Goal: Register for event/course

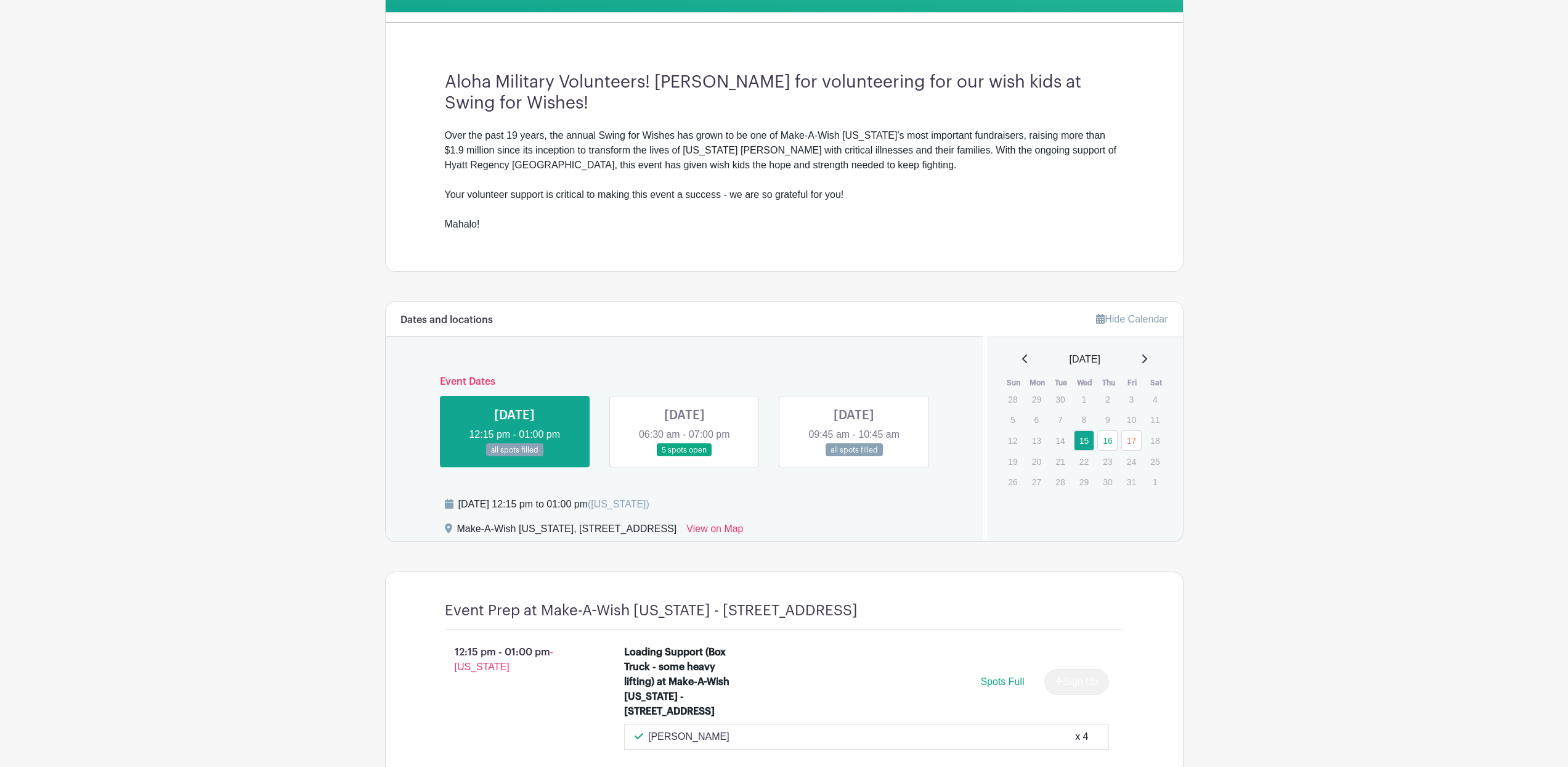
scroll to position [465, 0]
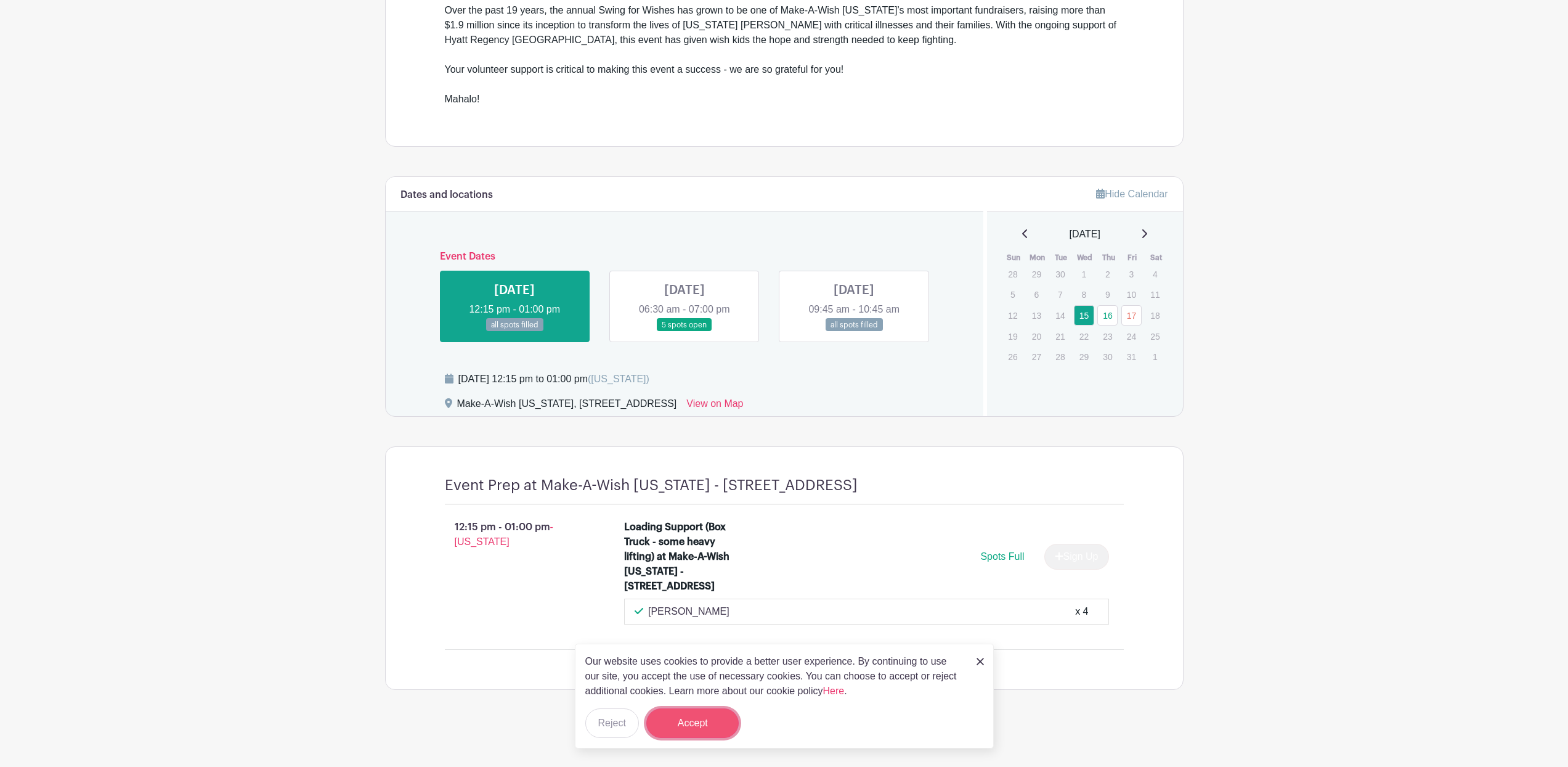
click at [720, 719] on button "Accept" at bounding box center [692, 723] width 93 height 29
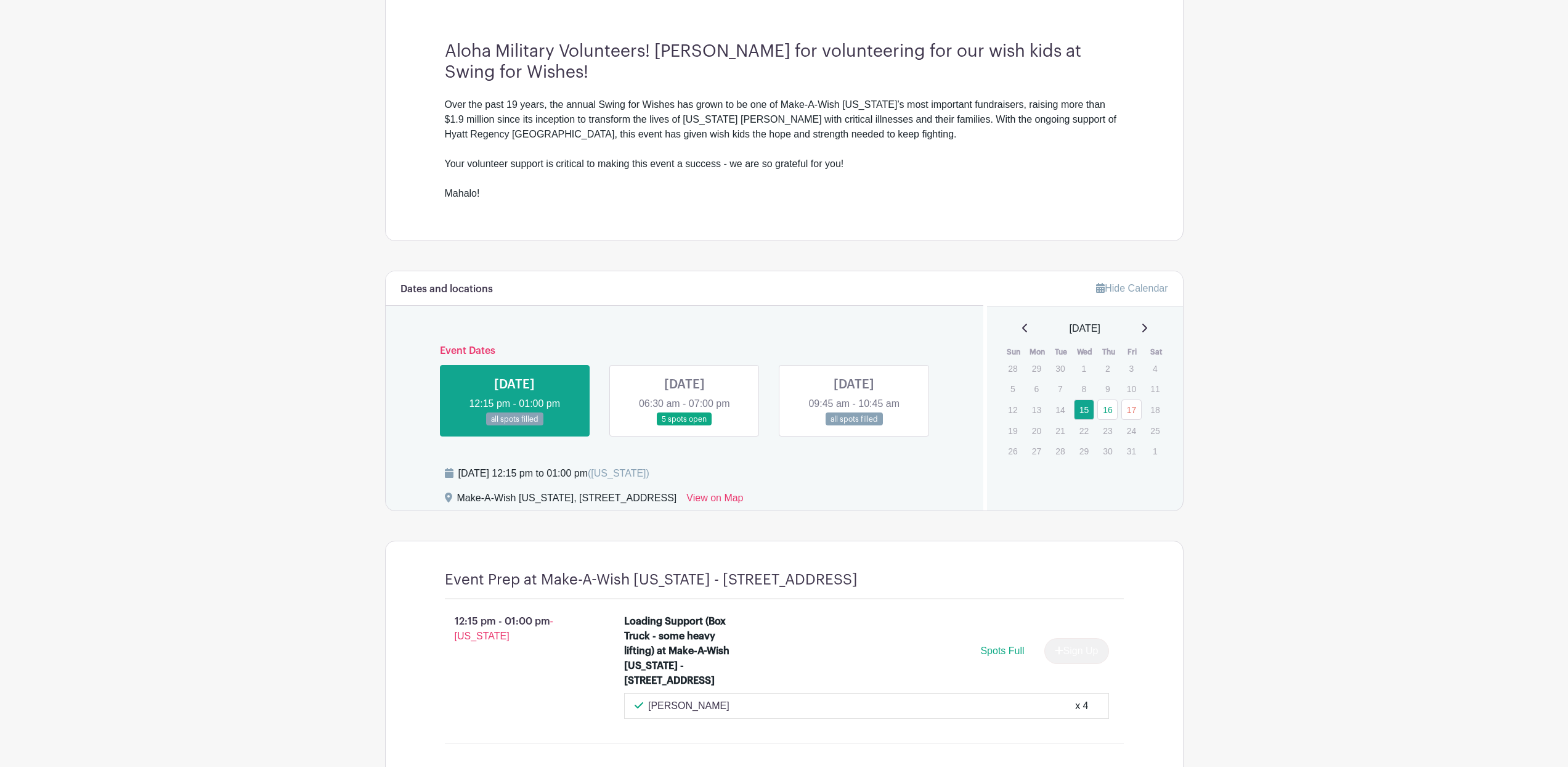
scroll to position [279, 0]
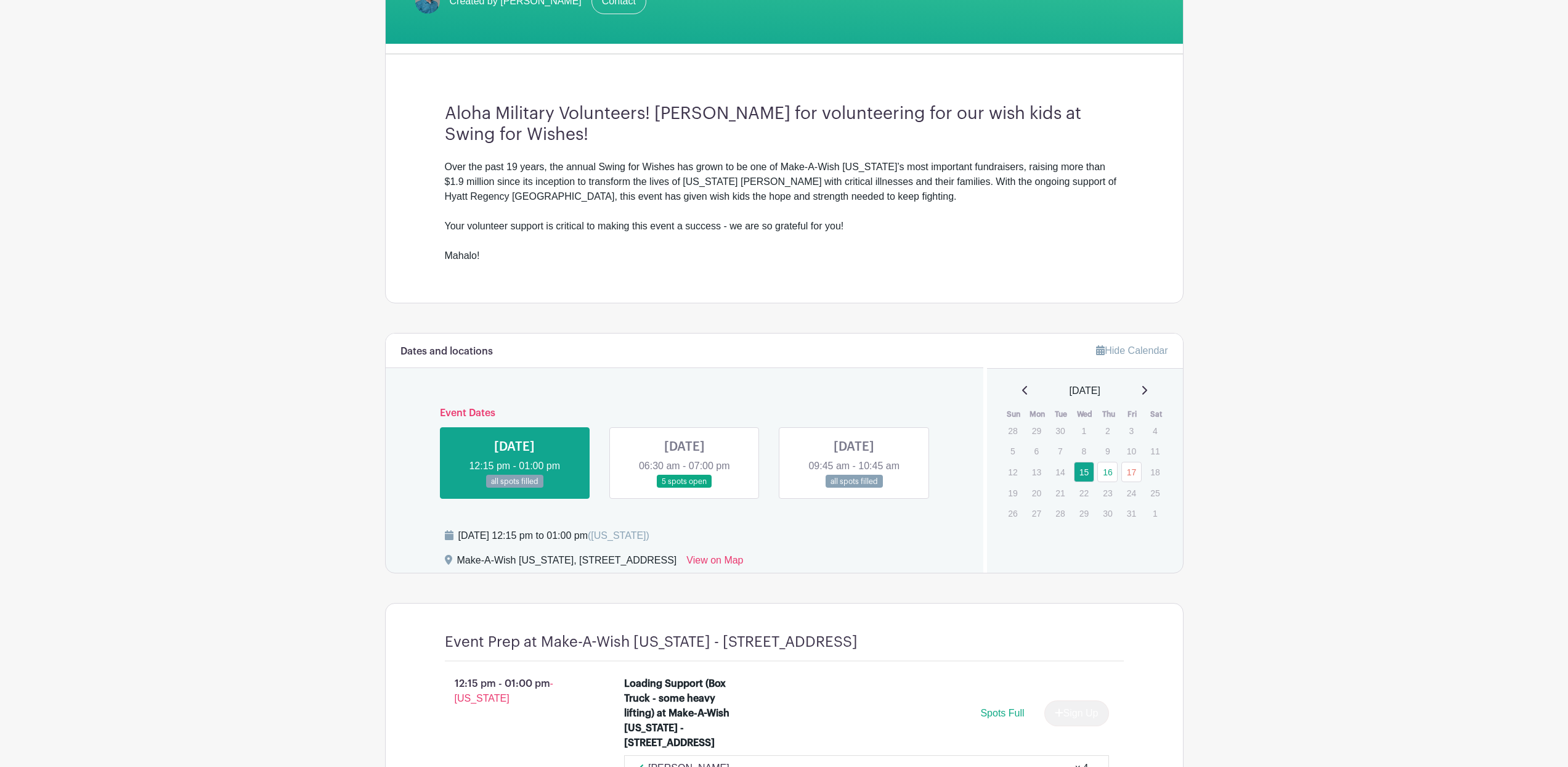
click at [685, 488] on link at bounding box center [685, 488] width 0 height 0
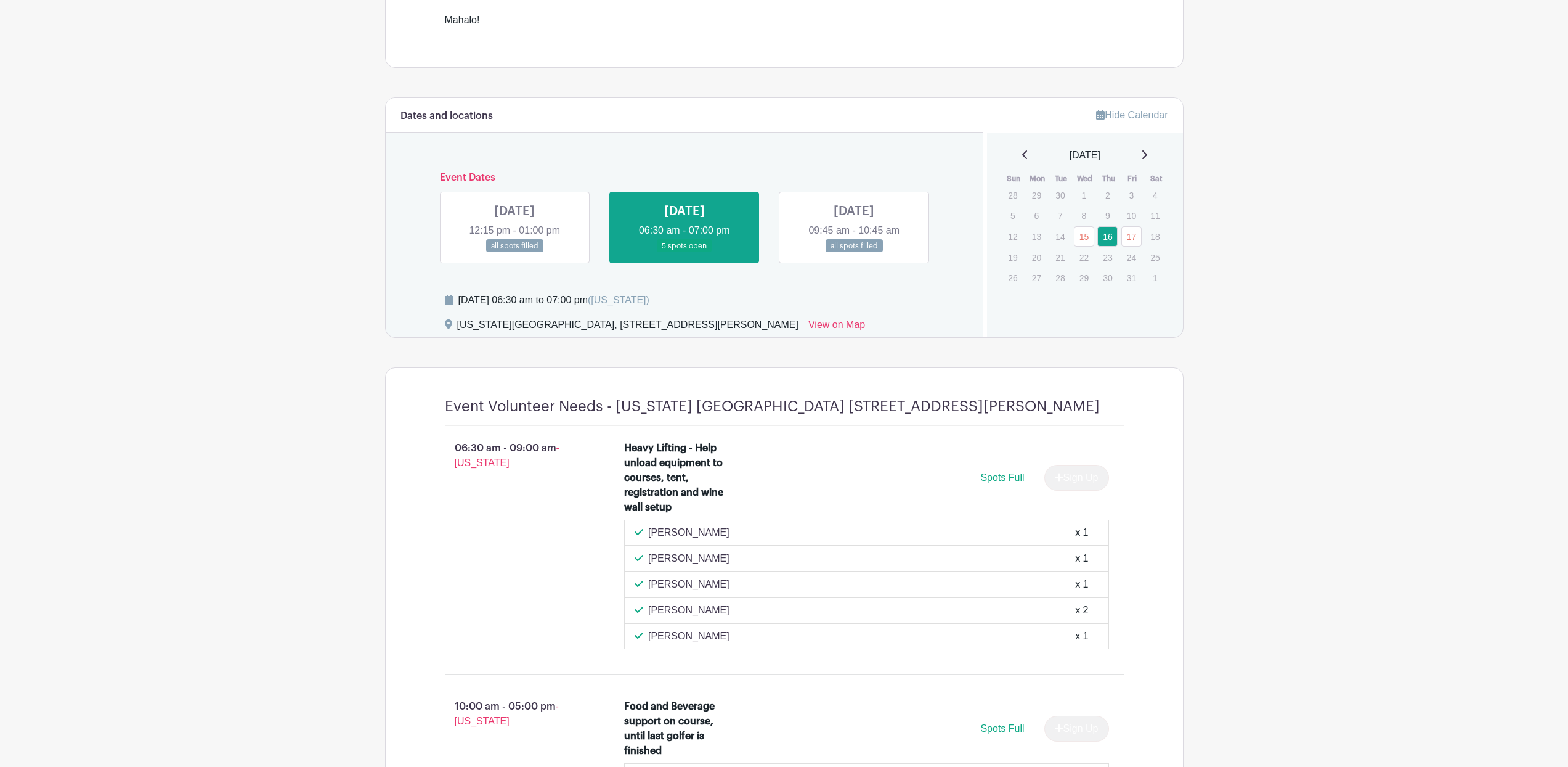
scroll to position [466, 0]
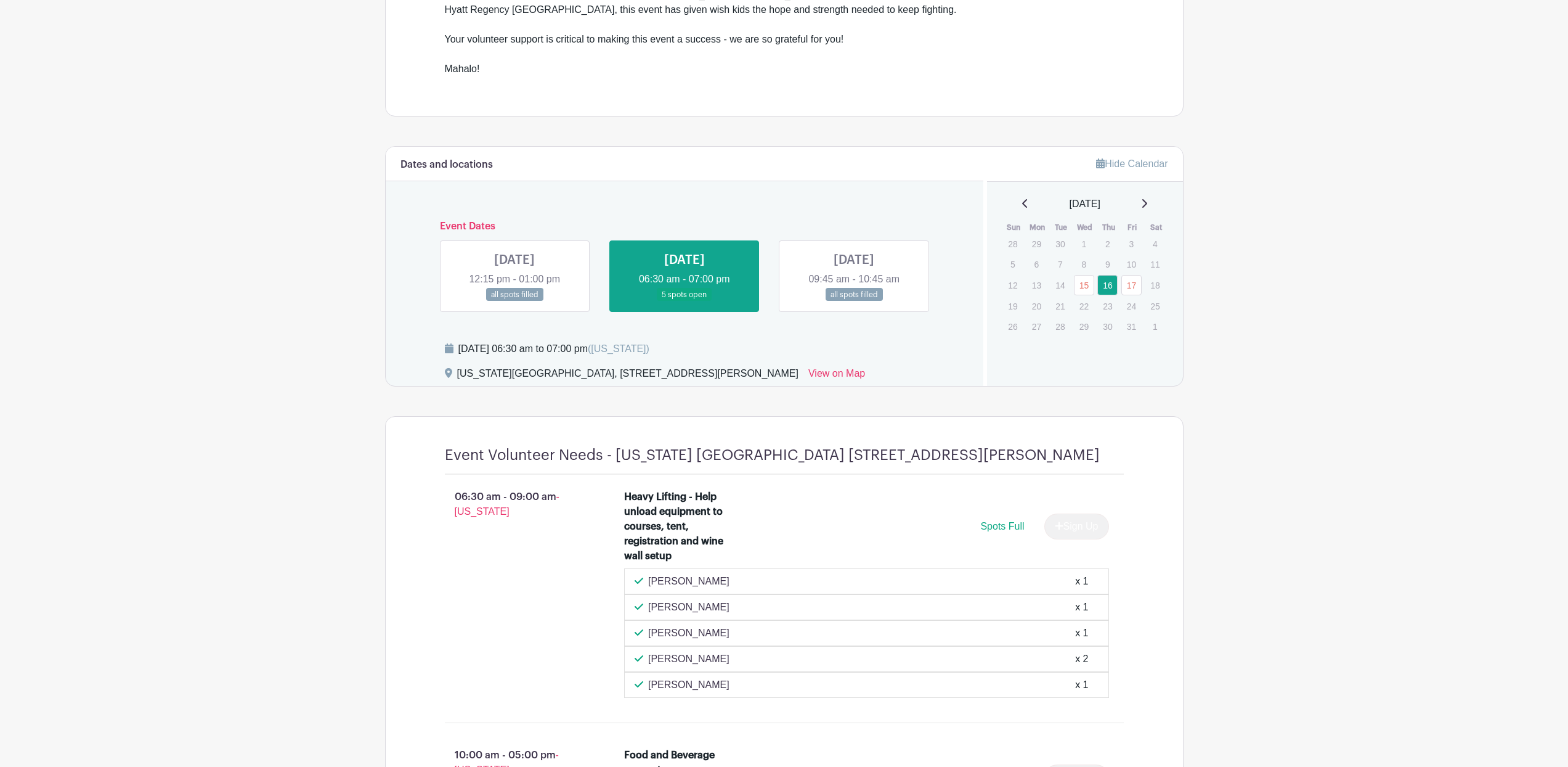
click at [854, 301] on link at bounding box center [854, 301] width 0 height 0
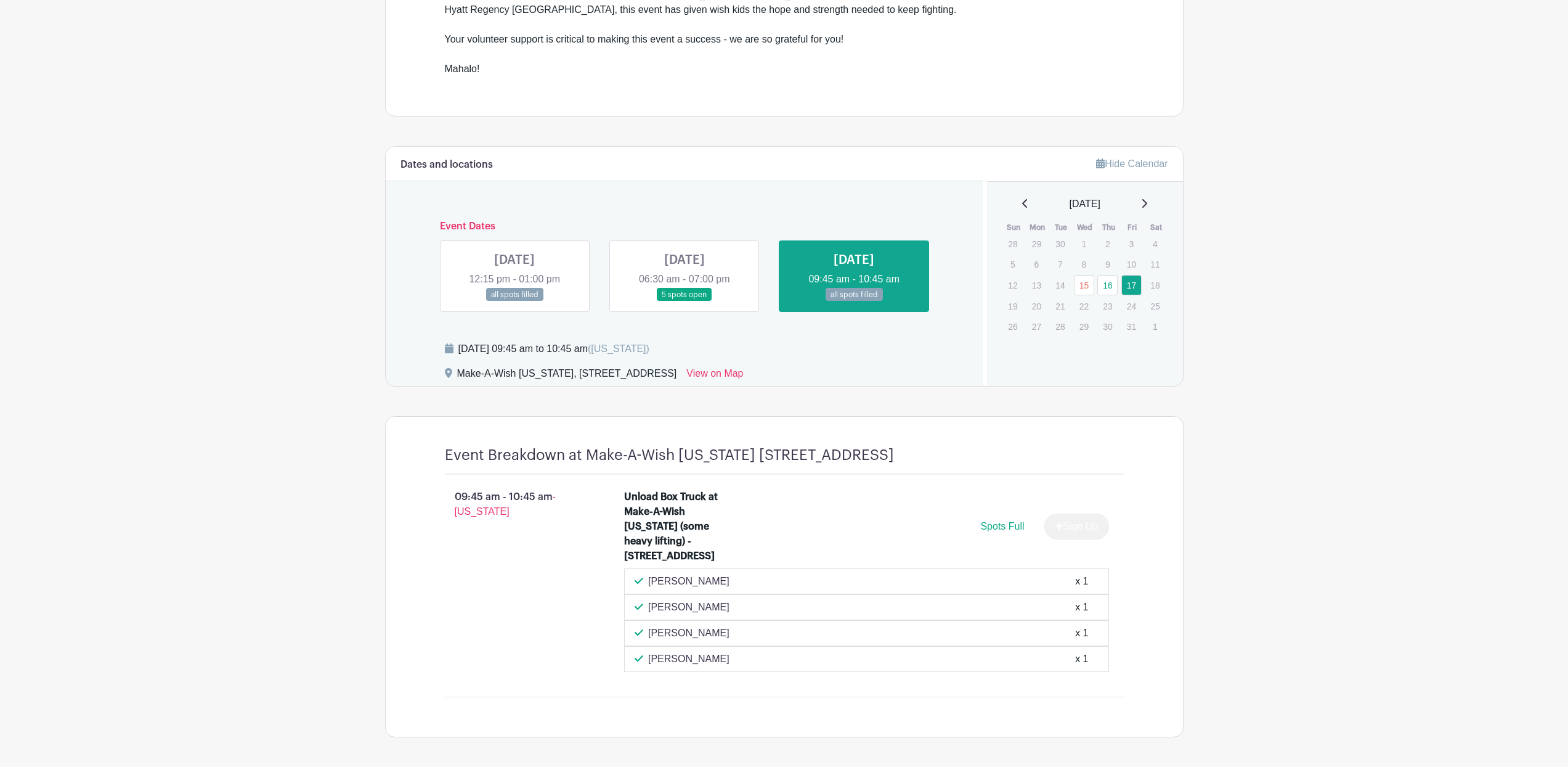
click at [685, 301] on link at bounding box center [685, 301] width 0 height 0
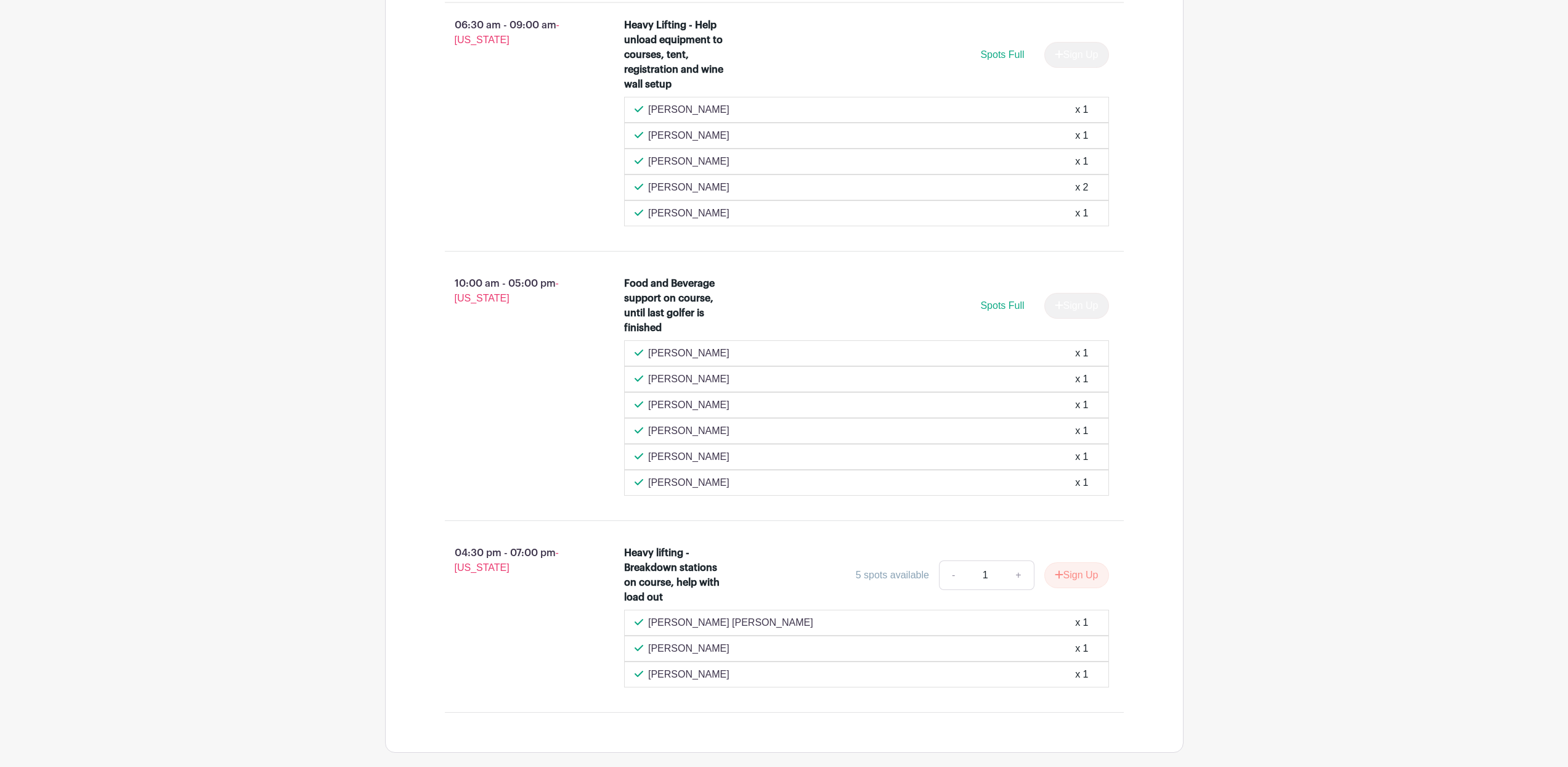
scroll to position [999, 0]
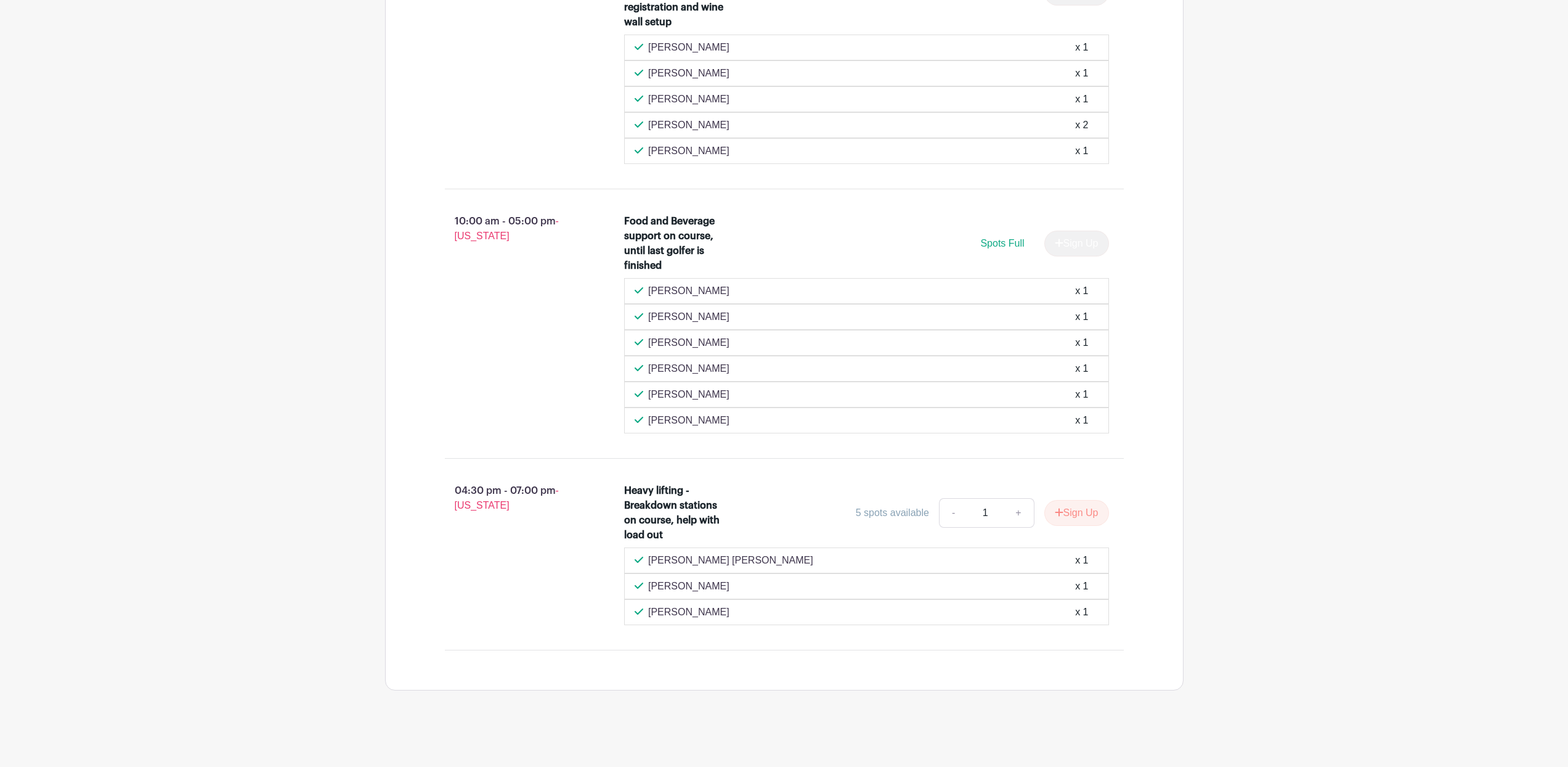
drag, startPoint x: 738, startPoint y: 616, endPoint x: 638, endPoint y: 548, distance: 120.9
click at [637, 548] on div "Austin James Potts x 1 Jennifer Lopez x 1 Oscar Contreras x 1" at bounding box center [867, 585] width 485 height 78
click at [593, 581] on div "04:30 pm - 07:00 pm - Hawaii" at bounding box center [514, 554] width 180 height 151
drag, startPoint x: 740, startPoint y: 604, endPoint x: 628, endPoint y: 548, distance: 125.2
click at [627, 548] on div "Austin James Potts x 1 Jennifer Lopez x 1 Oscar Contreras x 1" at bounding box center [867, 585] width 485 height 78
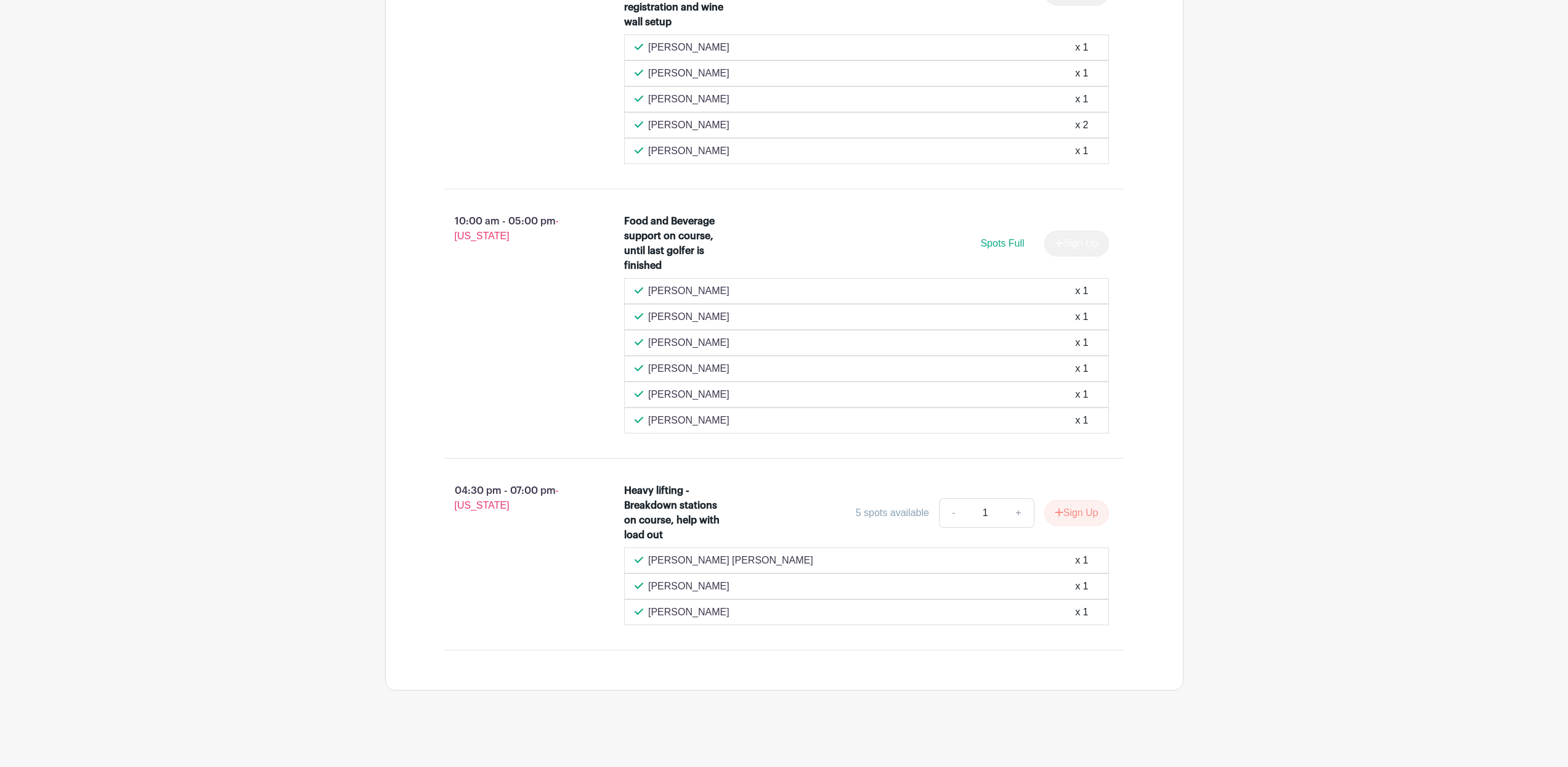
click at [604, 562] on div "04:30 pm - 07:00 pm - Hawaii" at bounding box center [514, 554] width 180 height 151
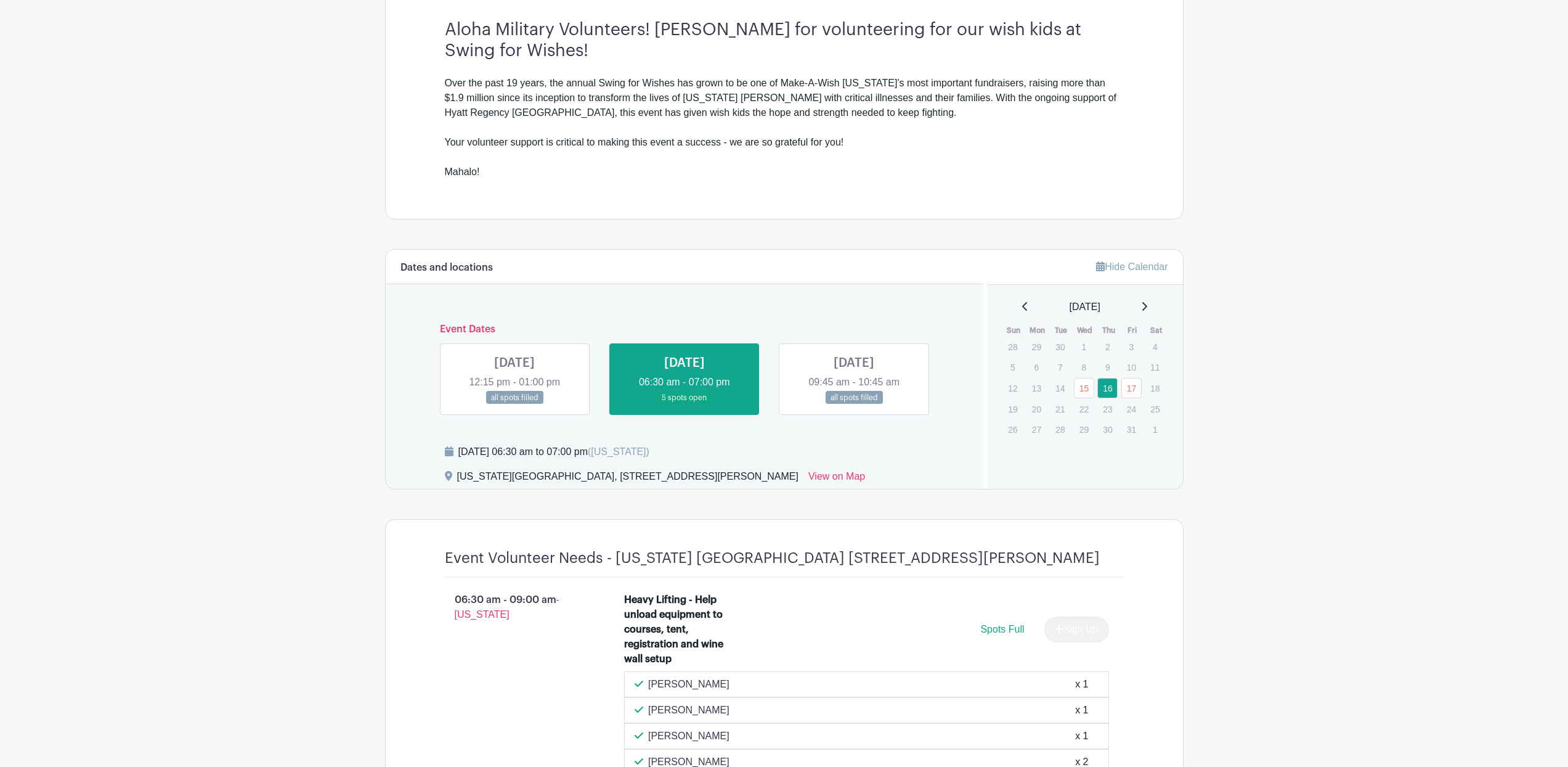
scroll to position [316, 0]
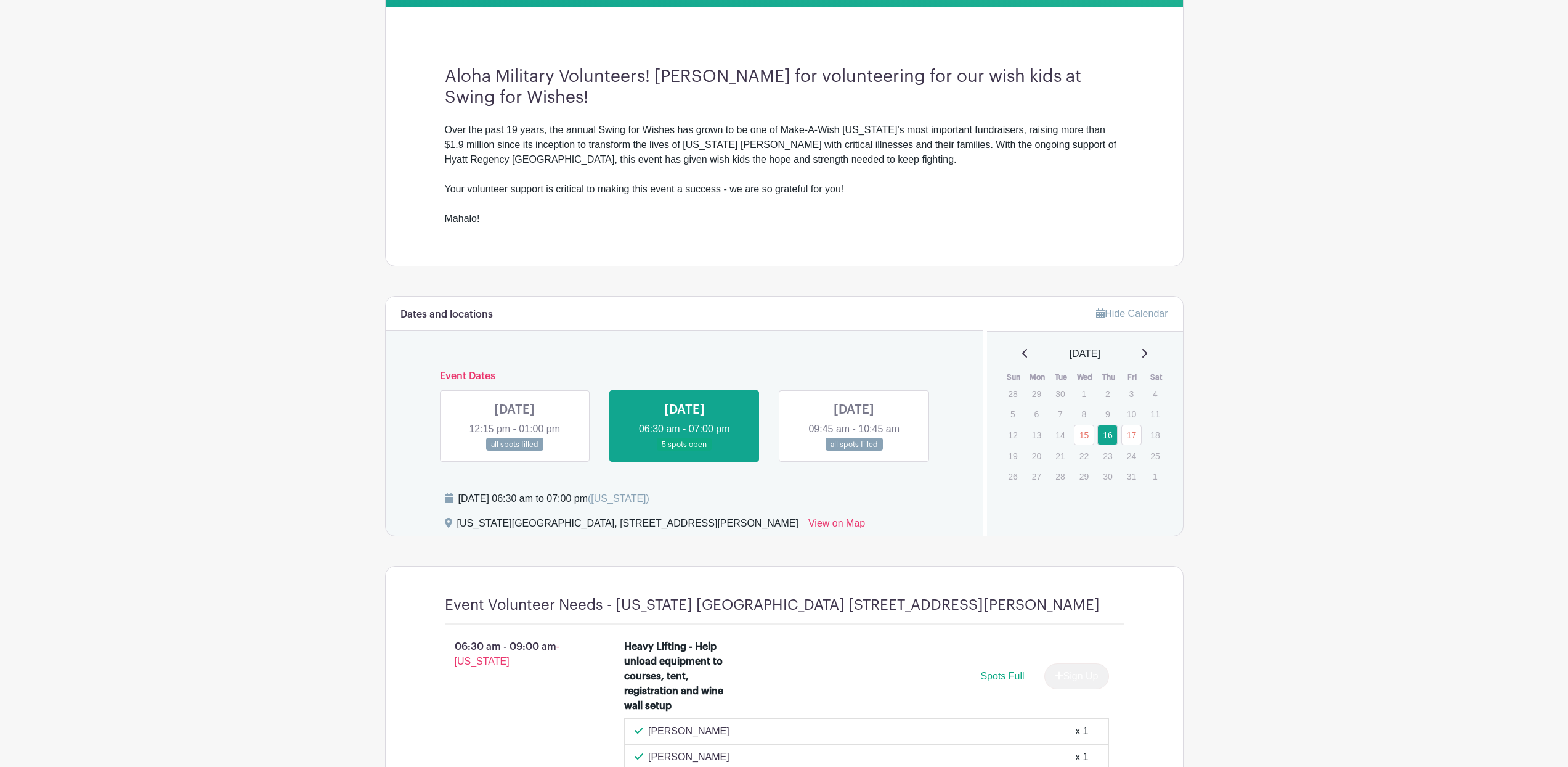
drag, startPoint x: 847, startPoint y: 387, endPoint x: 847, endPoint y: 362, distance: 25.0
click at [847, 362] on div "Event Dates WED Oct 15, 2025 12:15 pm - 01:00 pm all spots filled THU Oct 16, 2…" at bounding box center [685, 411] width 569 height 100
click at [1131, 432] on link "17" at bounding box center [1131, 435] width 20 height 20
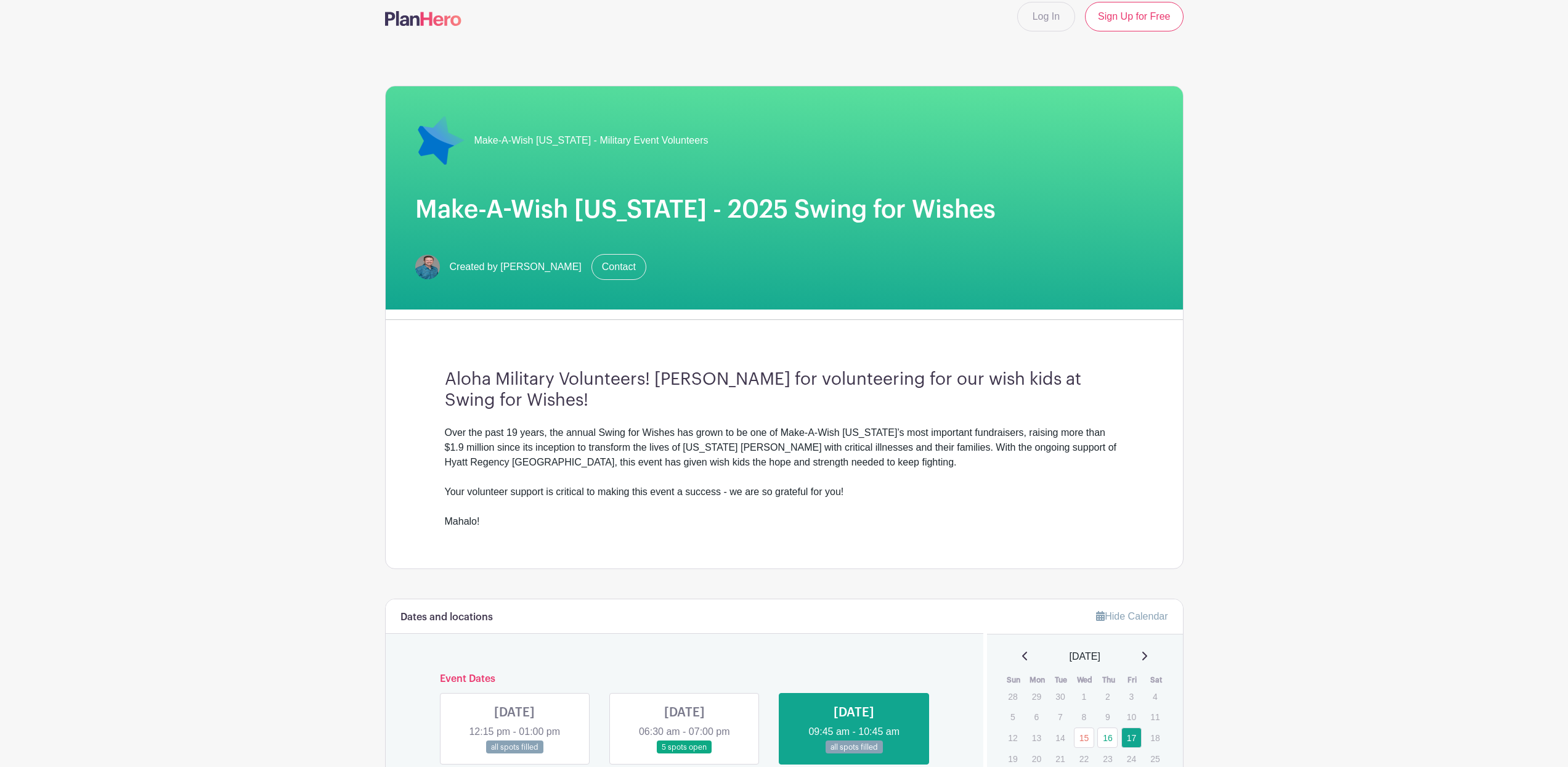
scroll to position [186, 0]
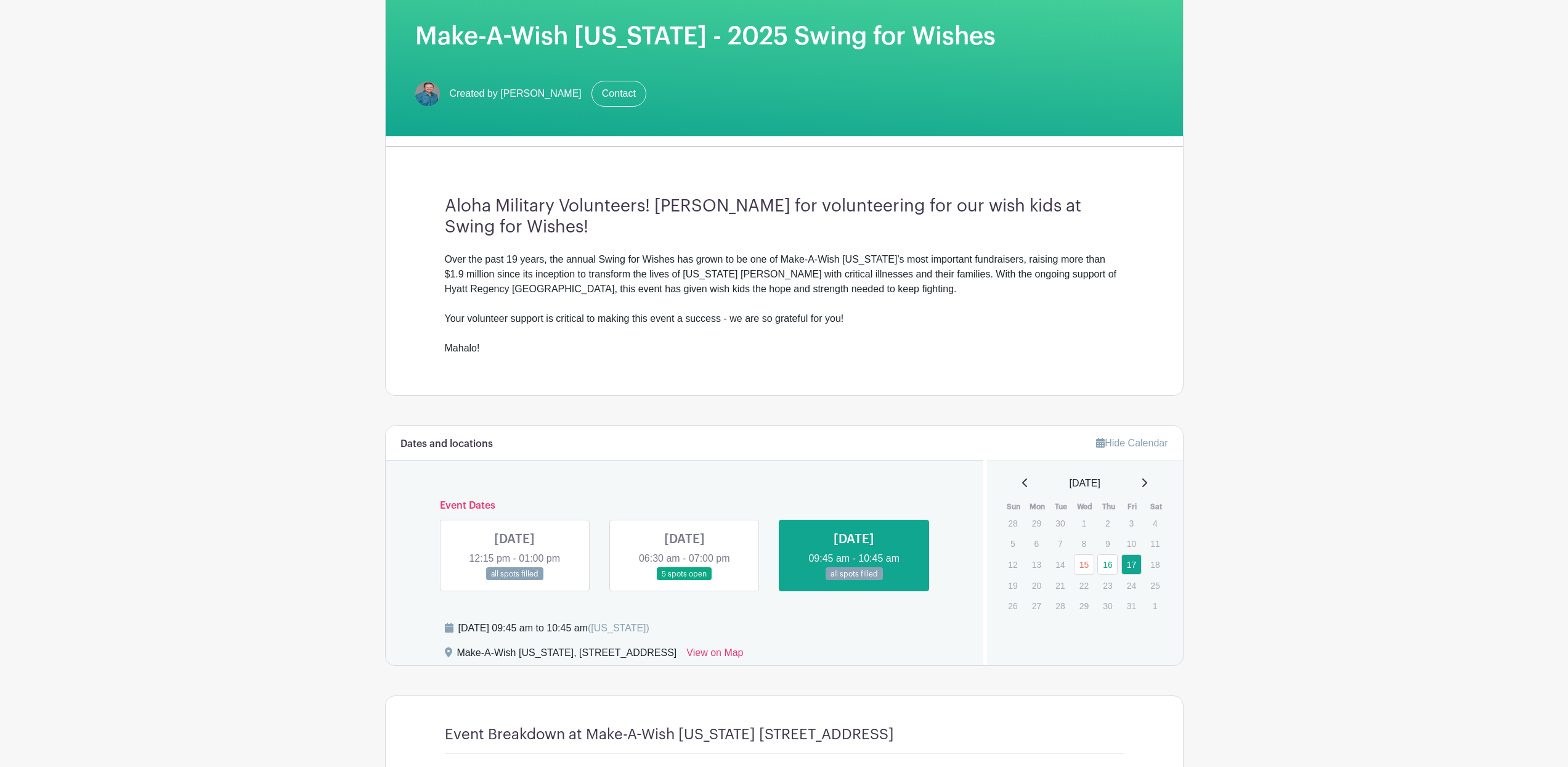
drag, startPoint x: 518, startPoint y: 240, endPoint x: 987, endPoint y: 296, distance: 472.3
click at [987, 295] on div "Aloha Military Volunteers! Mahalo for volunteering for our wish kids at Swing f…" at bounding box center [784, 276] width 738 height 239
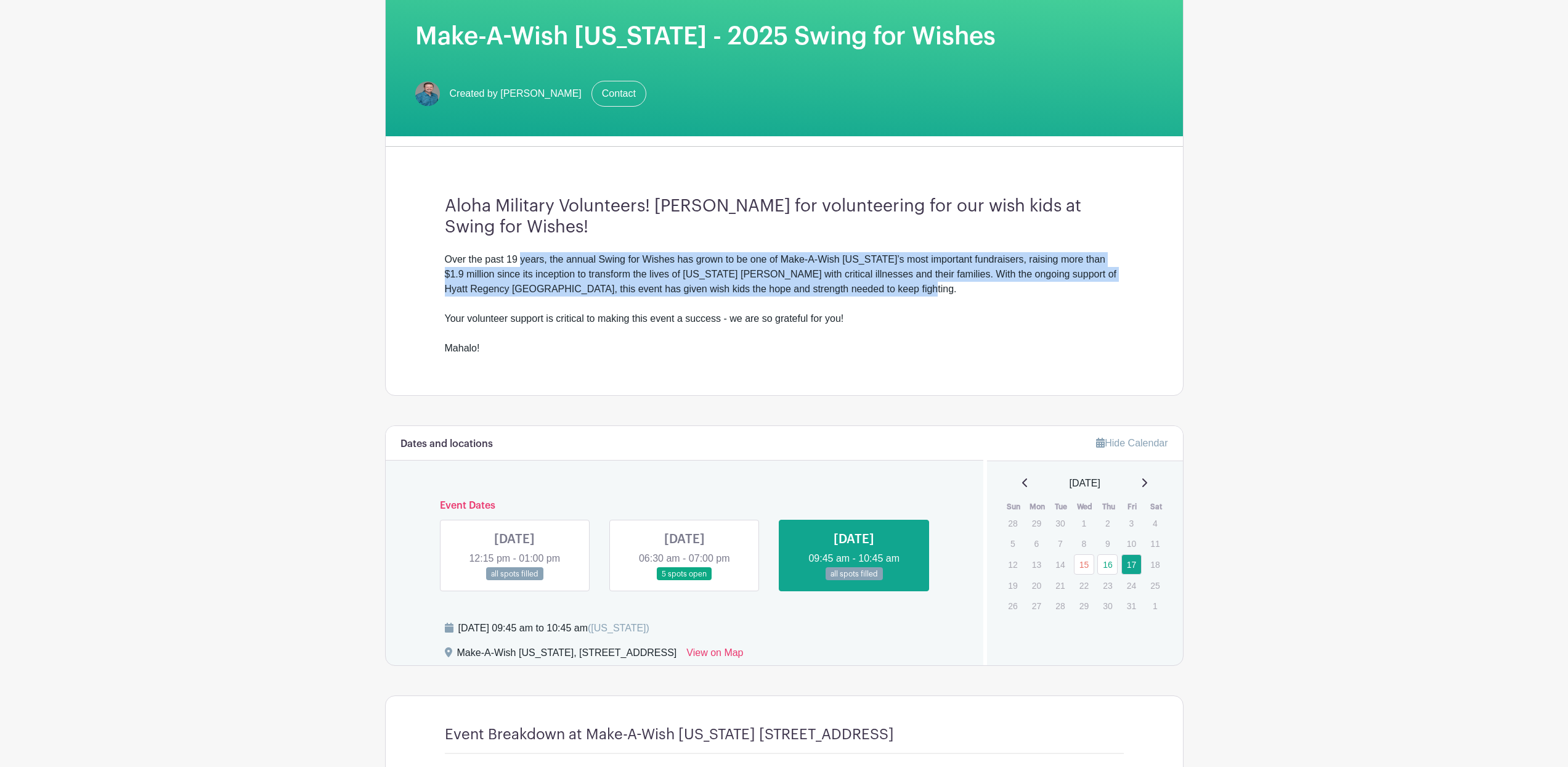
click at [986, 307] on div "Over the past 19 years, the annual Swing for Wishes has grown to be one of Make…" at bounding box center [784, 304] width 679 height 103
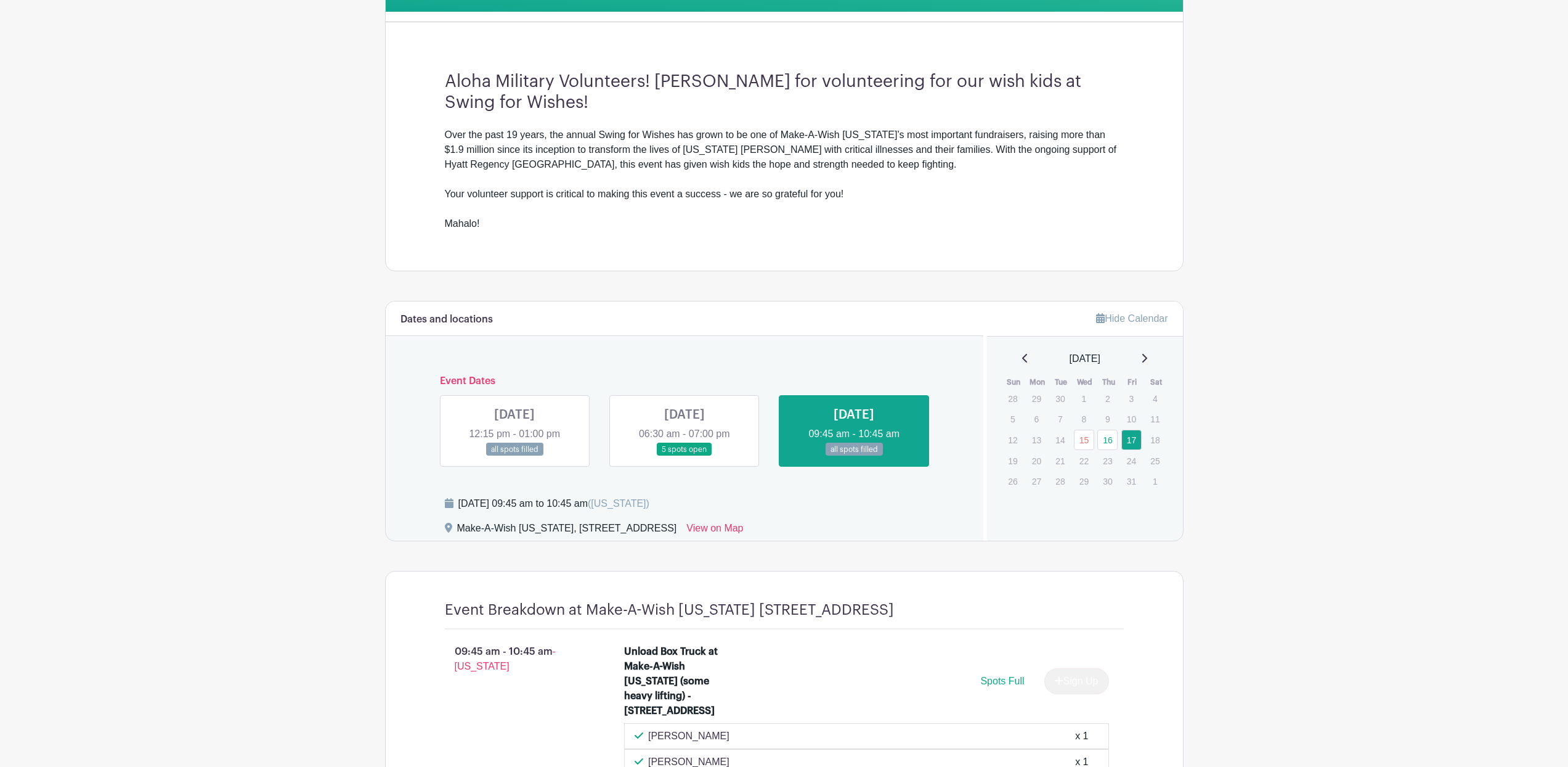
scroll to position [372, 0]
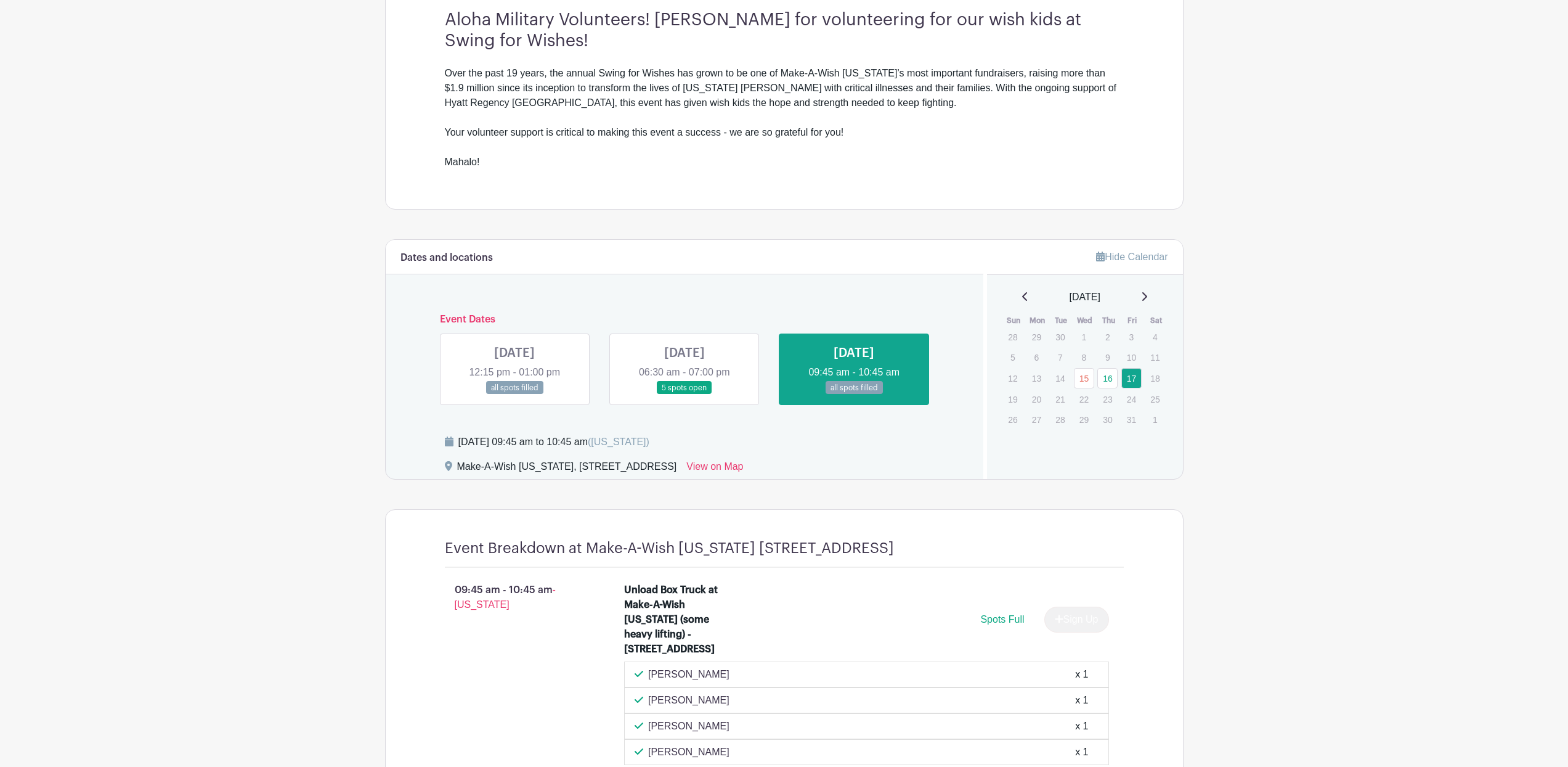
click at [685, 394] on link at bounding box center [685, 394] width 0 height 0
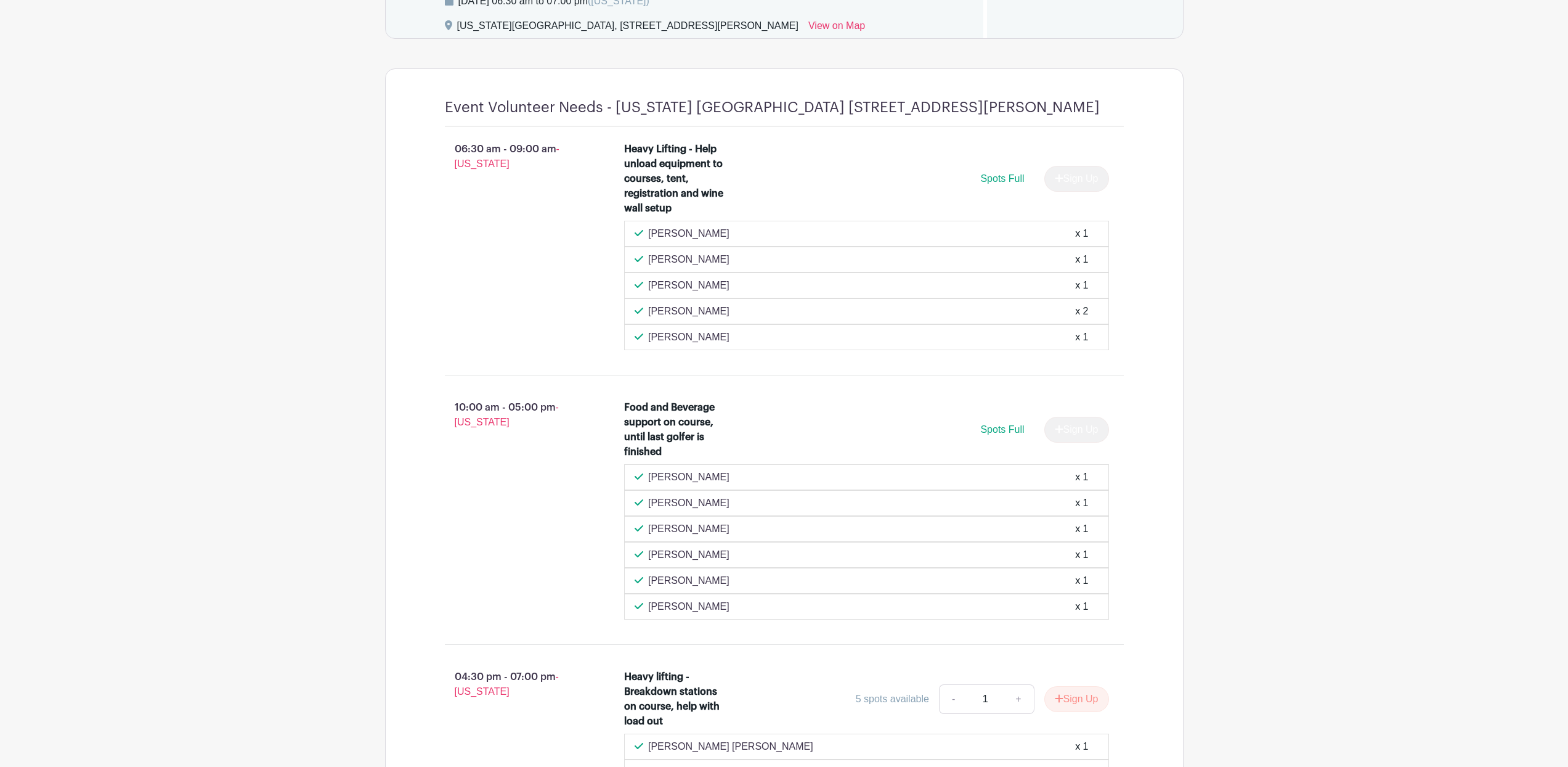
scroll to position [999, 0]
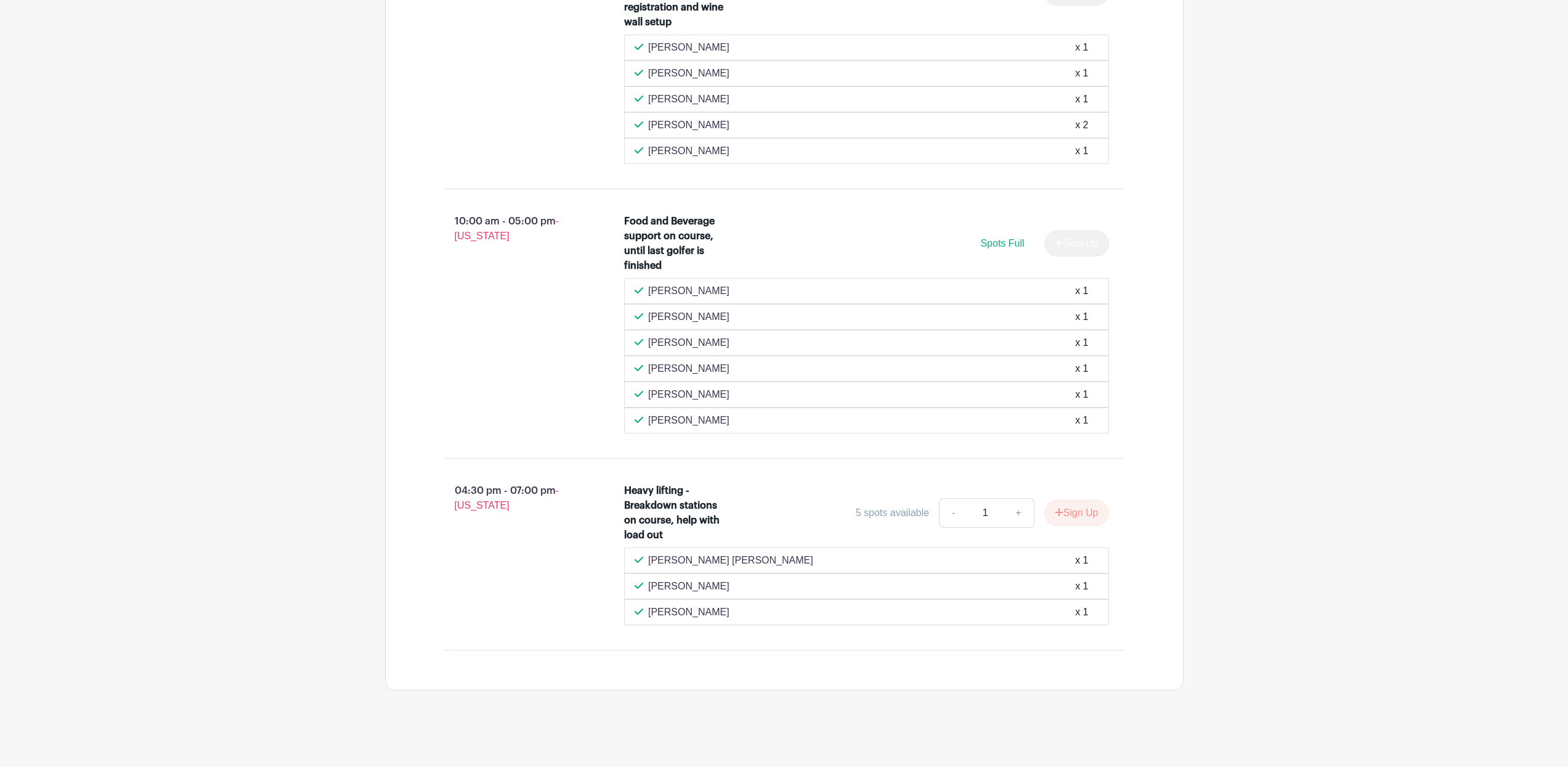
drag, startPoint x: 730, startPoint y: 619, endPoint x: 618, endPoint y: 561, distance: 126.1
click at [618, 561] on div "Heavy lifting - Breakdown stations on course, help with load out 5 spots availa…" at bounding box center [874, 554] width 539 height 151
click at [594, 565] on div "04:30 pm - 07:00 pm - Hawaii" at bounding box center [514, 554] width 180 height 151
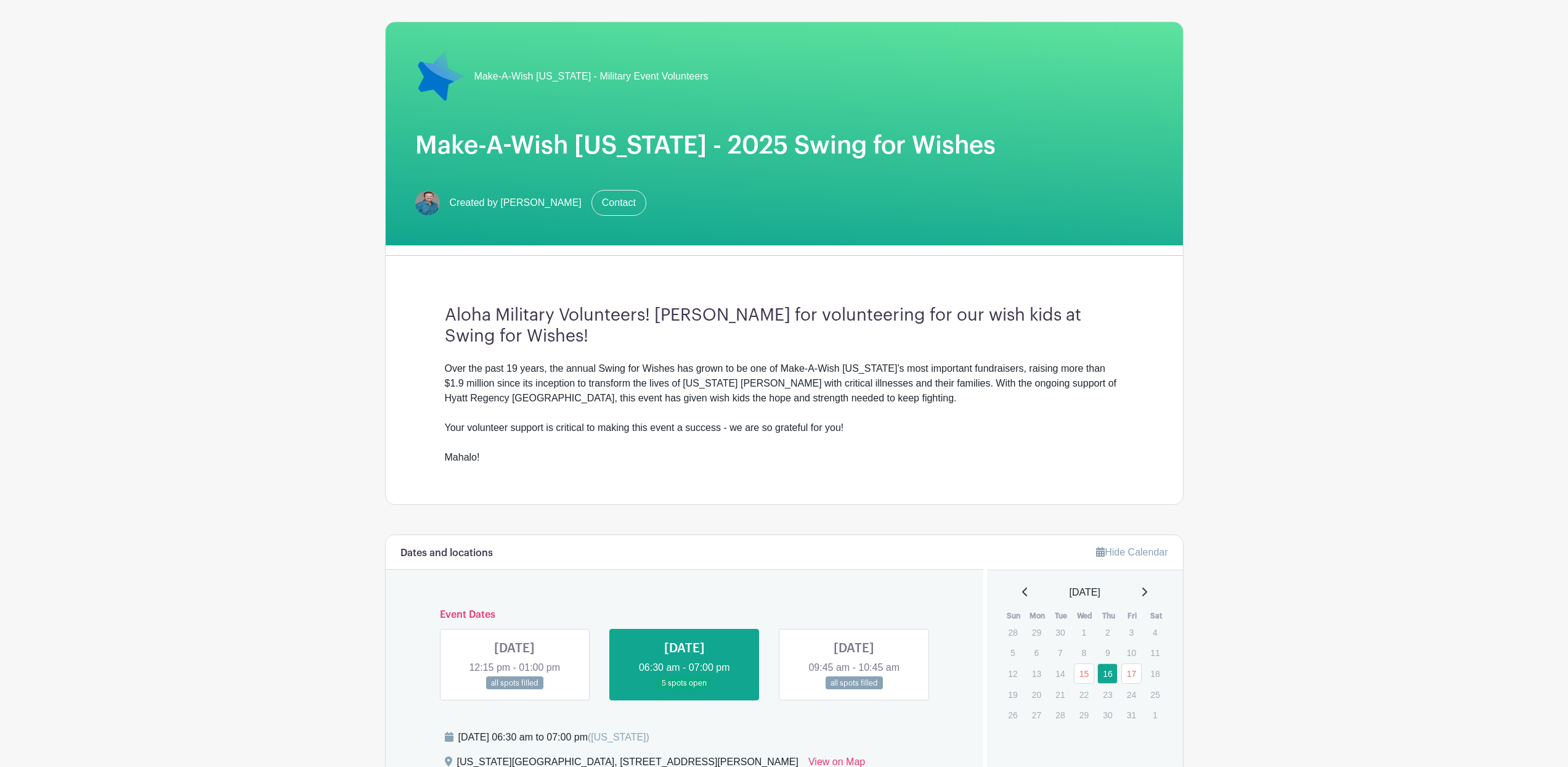
scroll to position [67, 0]
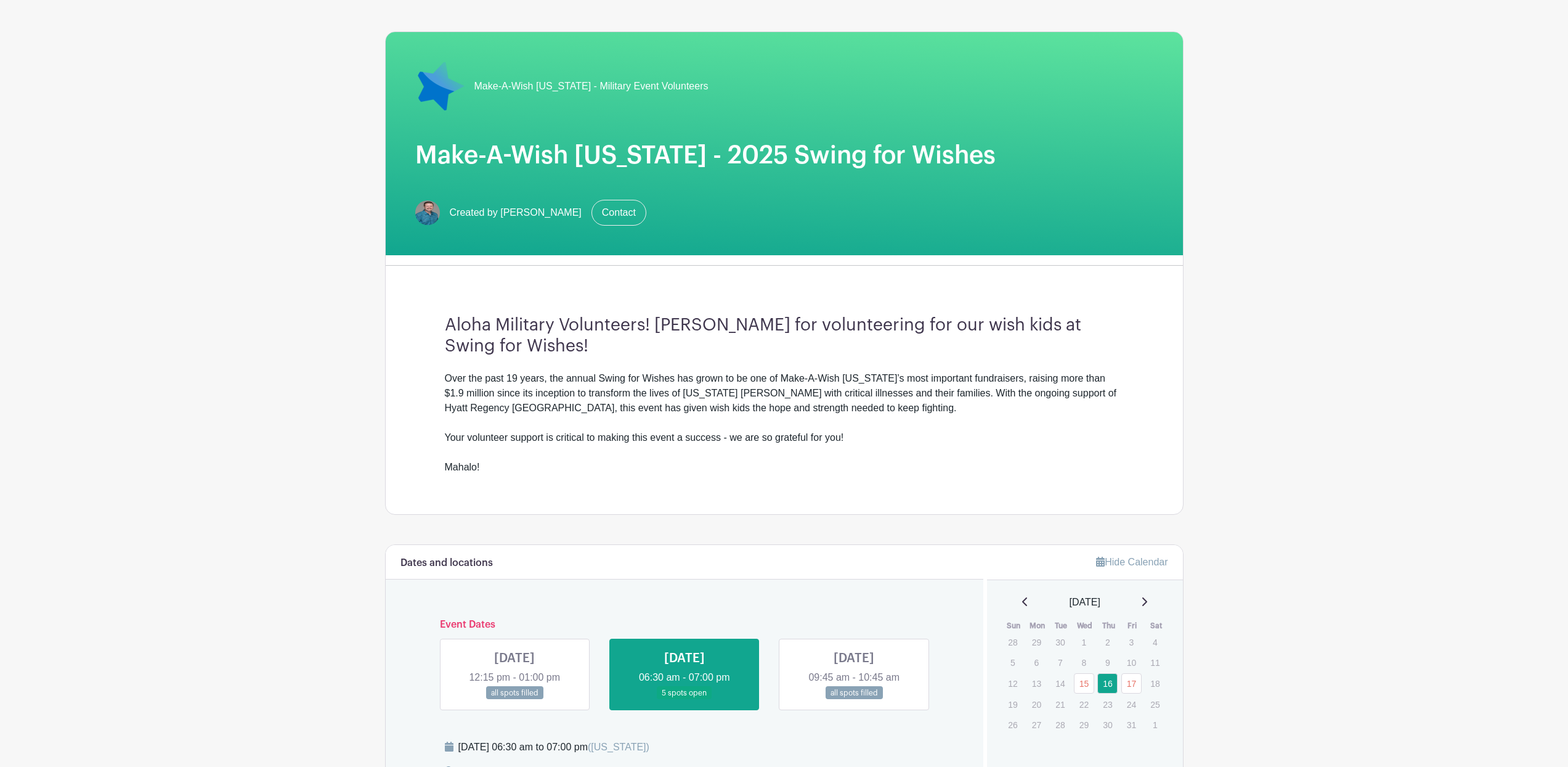
click at [514, 699] on link at bounding box center [514, 699] width 0 height 0
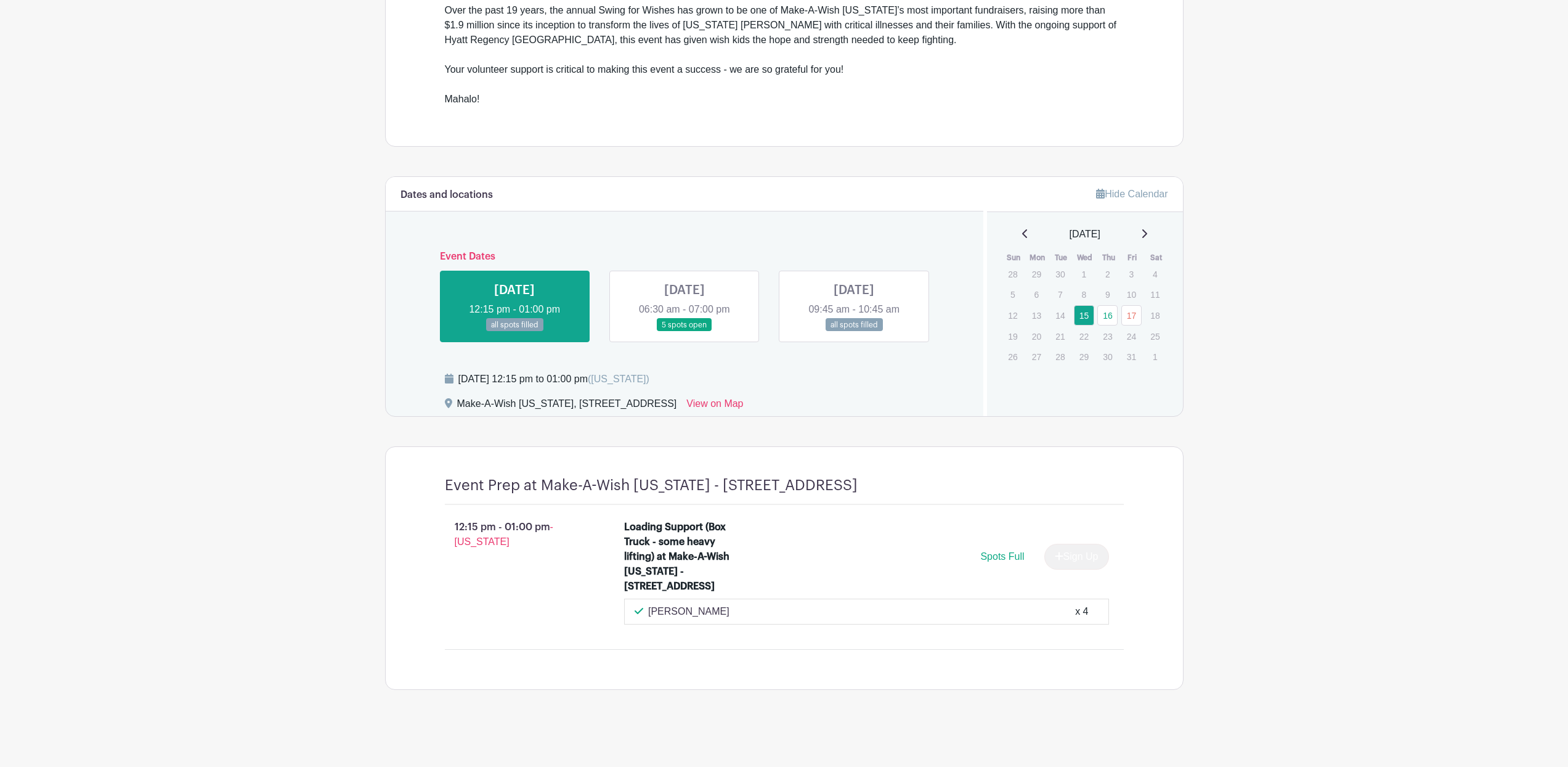
drag, startPoint x: 688, startPoint y: 593, endPoint x: 590, endPoint y: 535, distance: 113.9
click at [590, 535] on div "12:15 pm - 01:00 pm - Hawaii Loading Support (Box Truck - some heavy lifting) a…" at bounding box center [784, 572] width 738 height 134
click at [763, 600] on div "Jaleel Madison x 4" at bounding box center [867, 611] width 485 height 26
click at [1083, 609] on div "x 4" at bounding box center [1081, 612] width 13 height 15
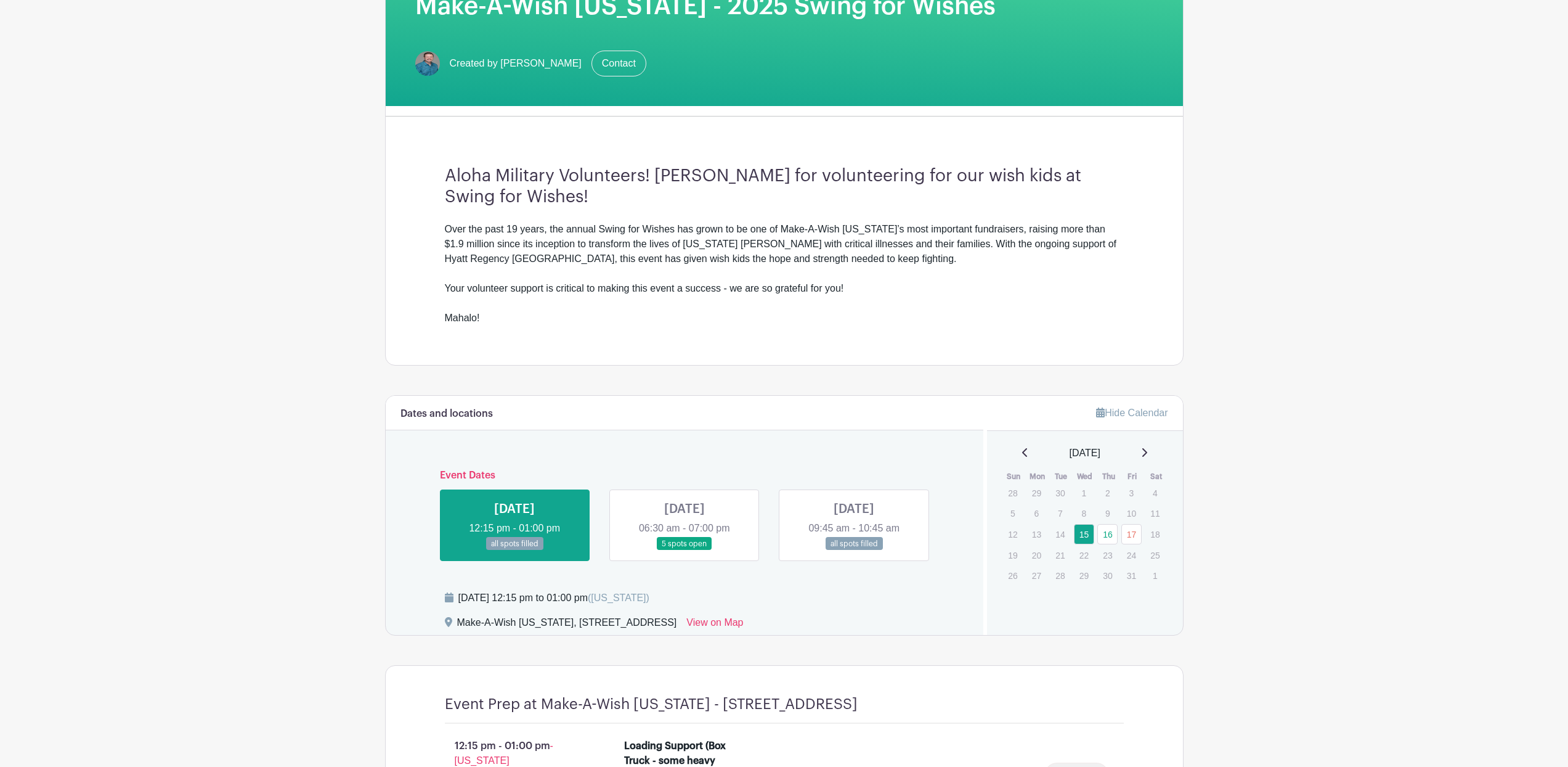
click at [685, 550] on link at bounding box center [685, 550] width 0 height 0
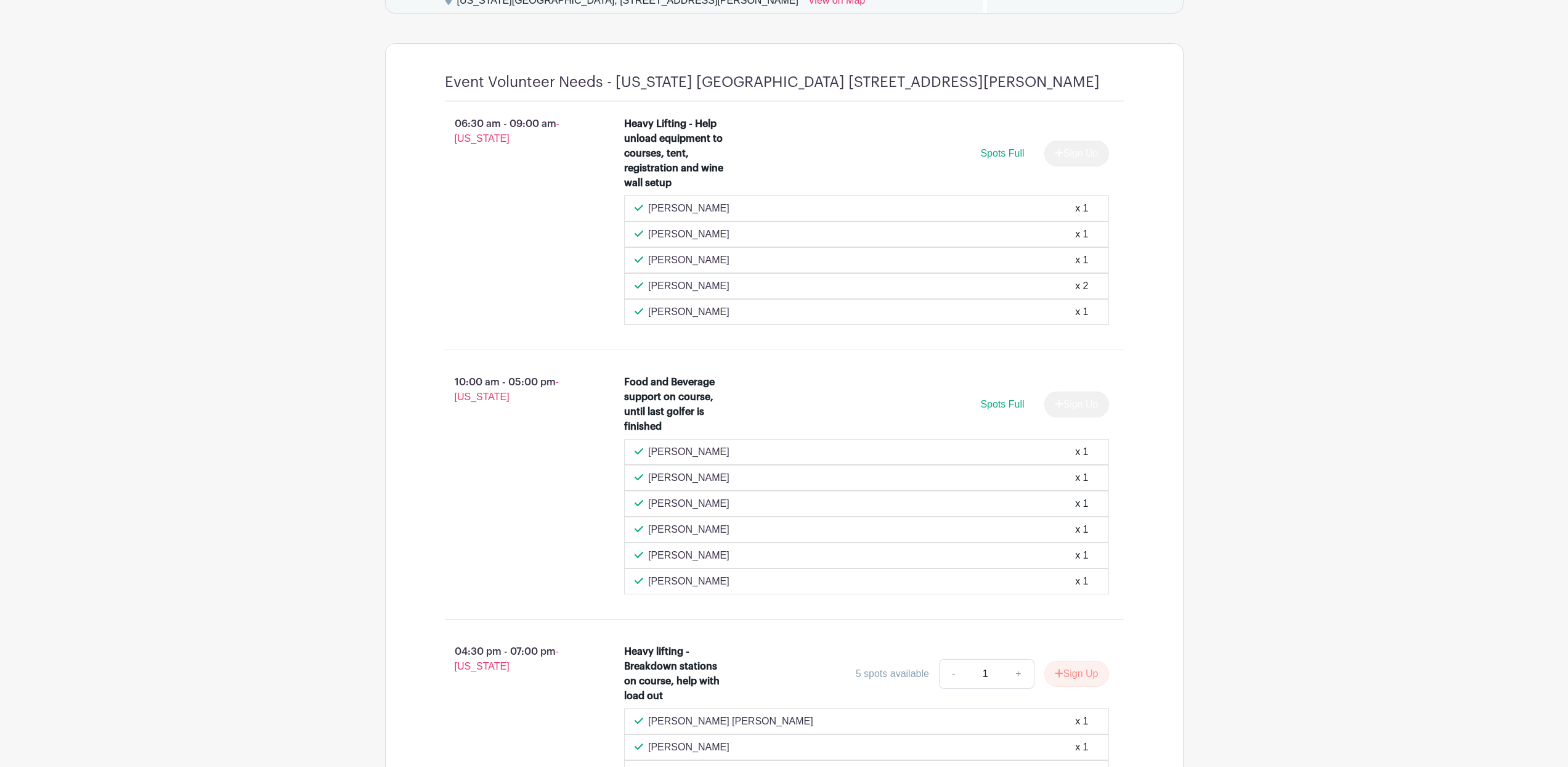
scroll to position [403, 0]
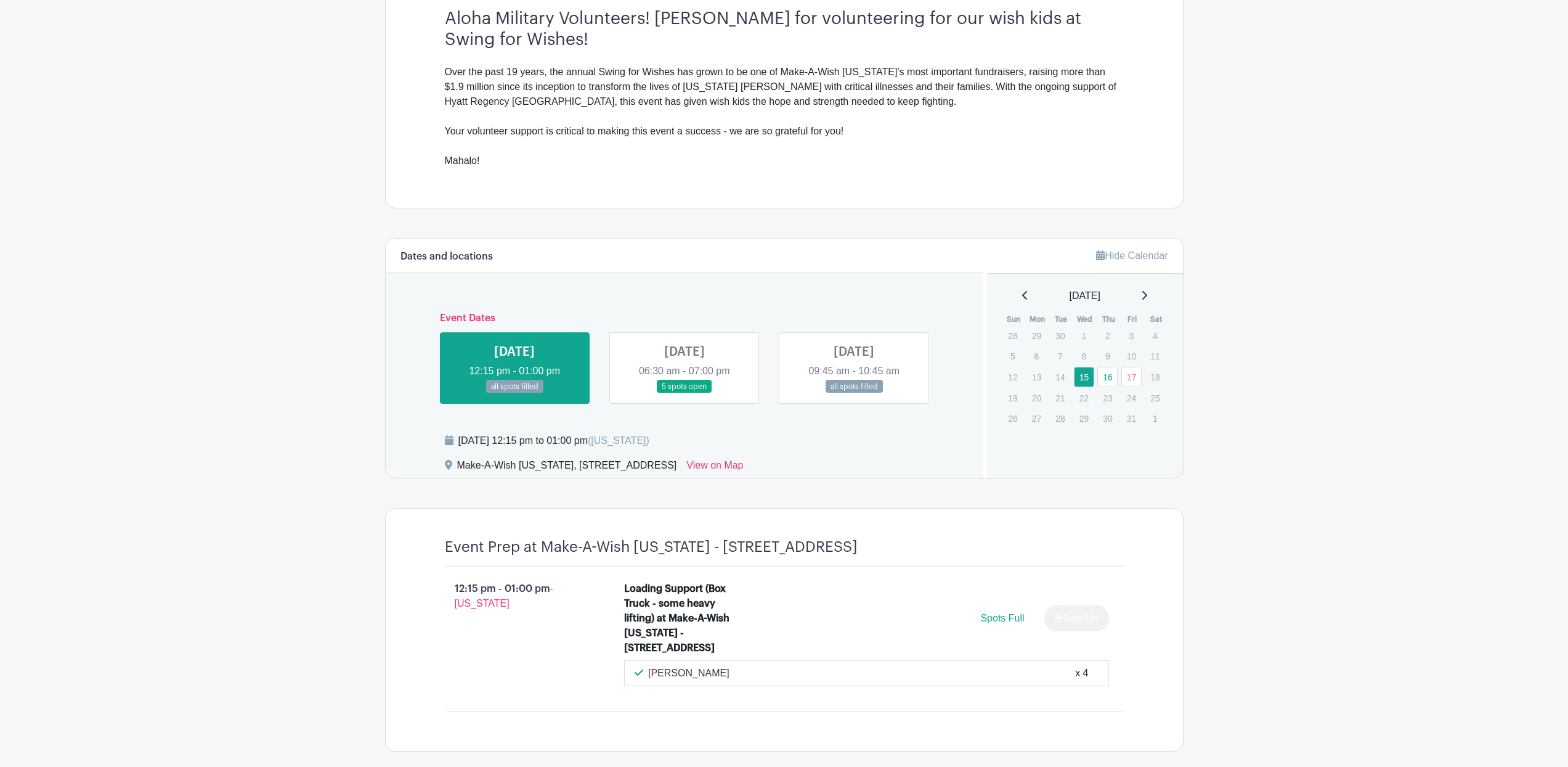
scroll to position [374, 0]
